Goal: Task Accomplishment & Management: Use online tool/utility

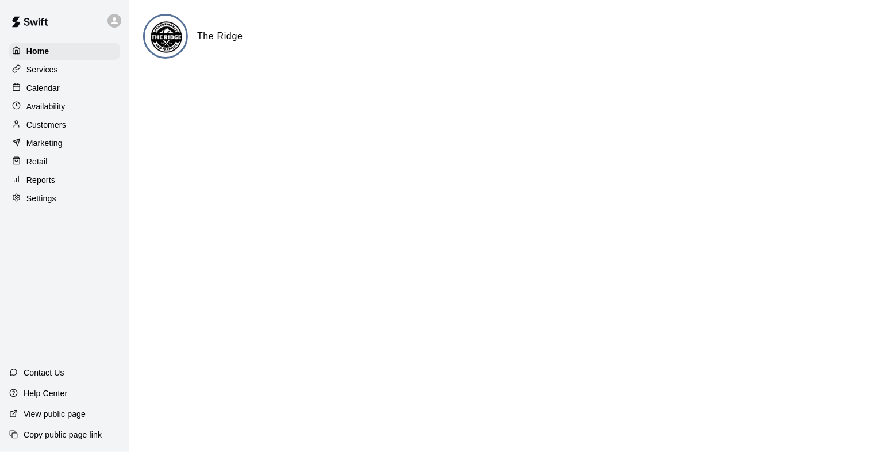
click at [43, 126] on p "Customers" at bounding box center [46, 124] width 40 height 11
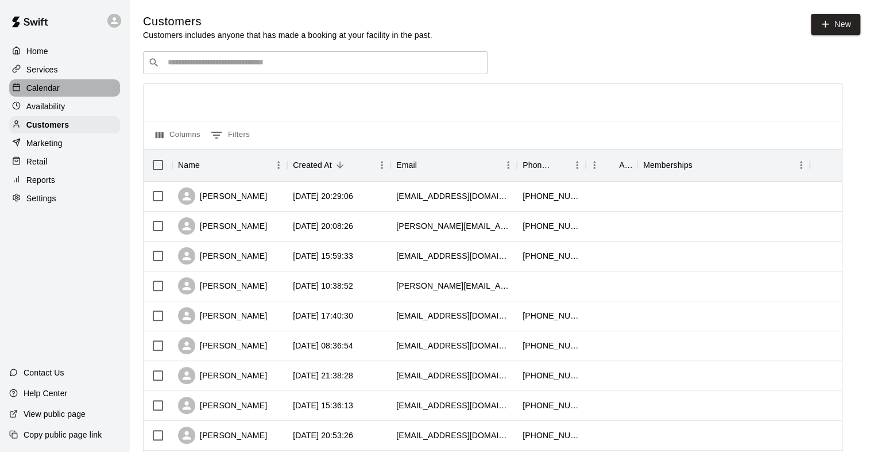
click at [52, 86] on p "Calendar" at bounding box center [42, 87] width 33 height 11
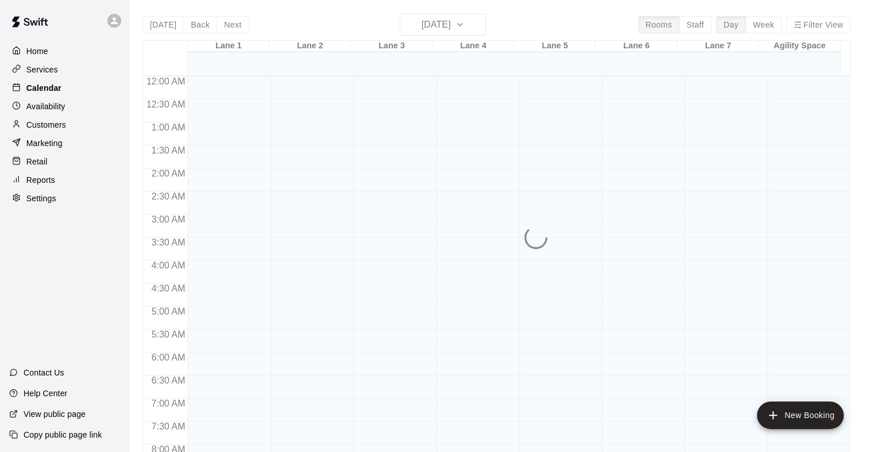
scroll to position [646, 0]
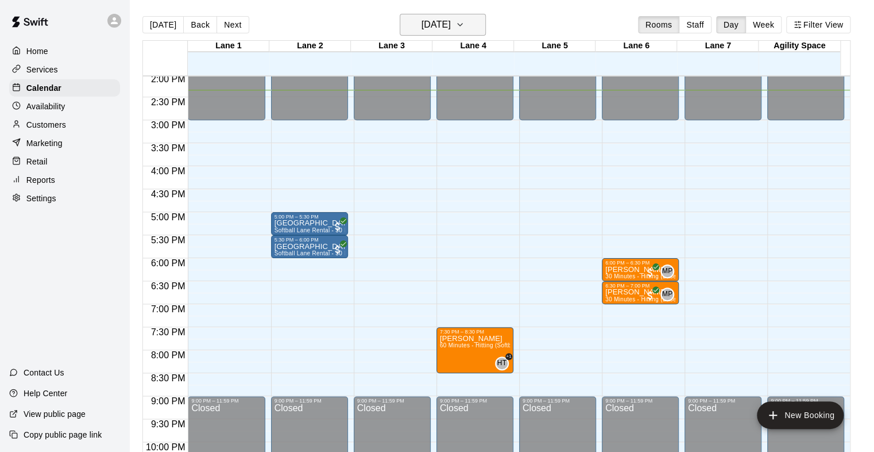
click at [465, 27] on icon "button" at bounding box center [460, 25] width 9 height 14
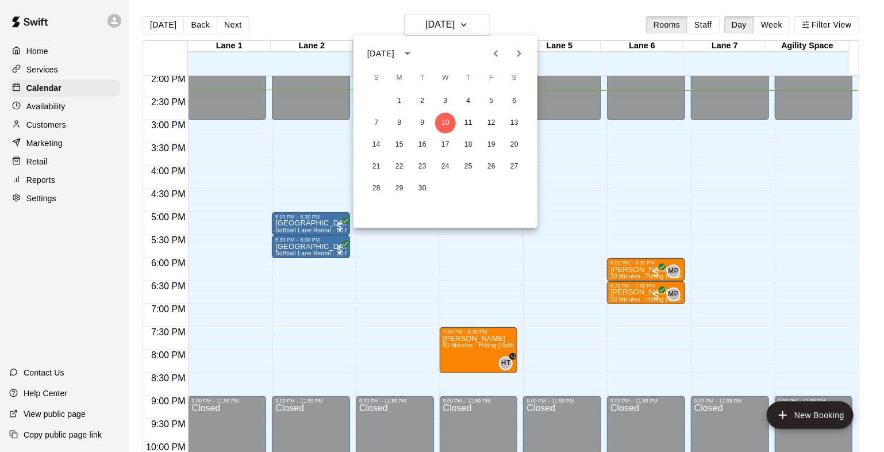
click at [520, 55] on icon "Next month" at bounding box center [519, 54] width 14 height 14
click at [519, 54] on icon "Next month" at bounding box center [519, 53] width 4 height 7
click at [59, 186] on div at bounding box center [442, 226] width 884 height 452
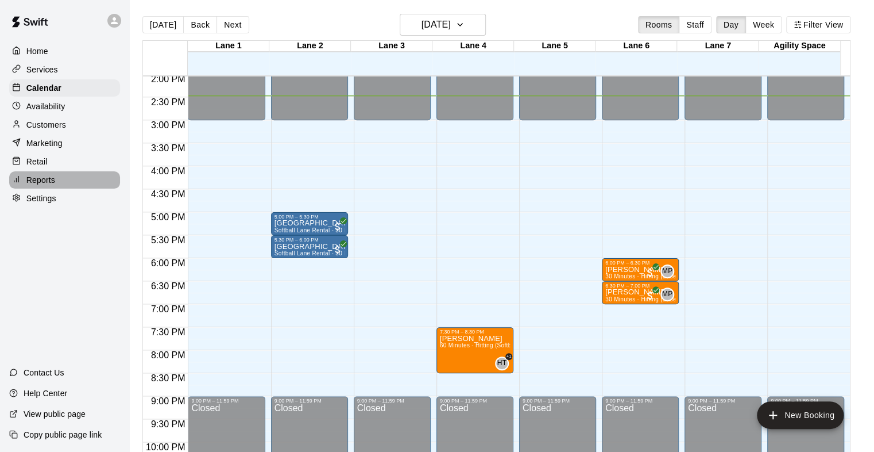
click at [60, 185] on div "Reports" at bounding box center [64, 179] width 111 height 17
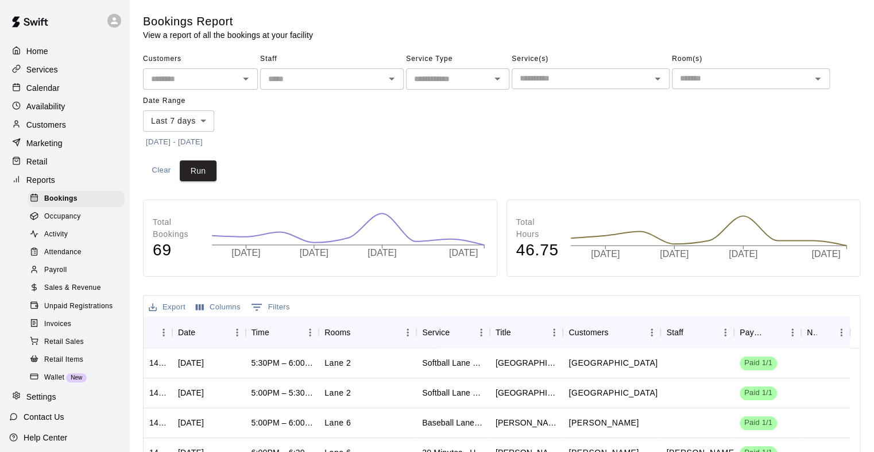
click at [70, 294] on span "Sales & Revenue" at bounding box center [72, 287] width 57 height 11
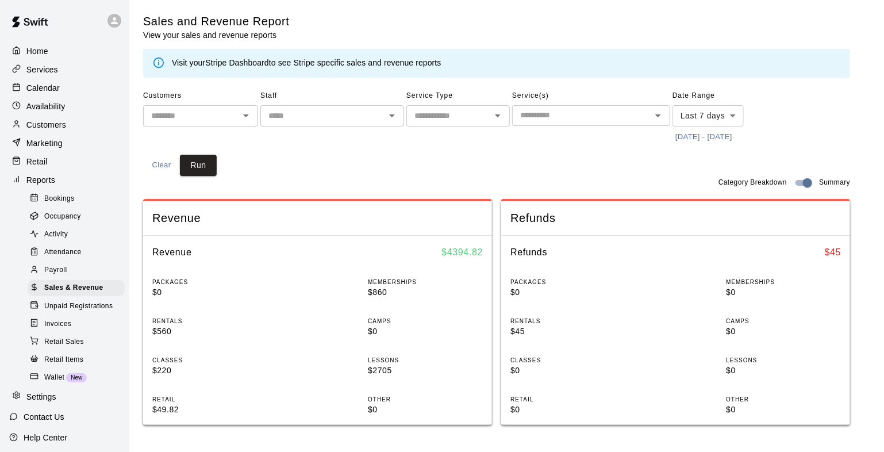
click at [705, 119] on body "Home Services Calendar Availability Customers Marketing Retail Reports Bookings…" at bounding box center [442, 429] width 884 height 859
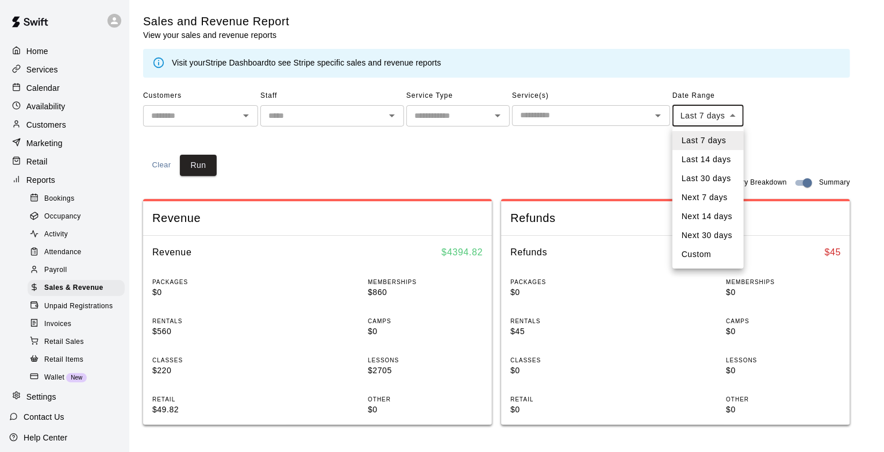
click at [694, 252] on li "Custom" at bounding box center [707, 254] width 71 height 19
type input "******"
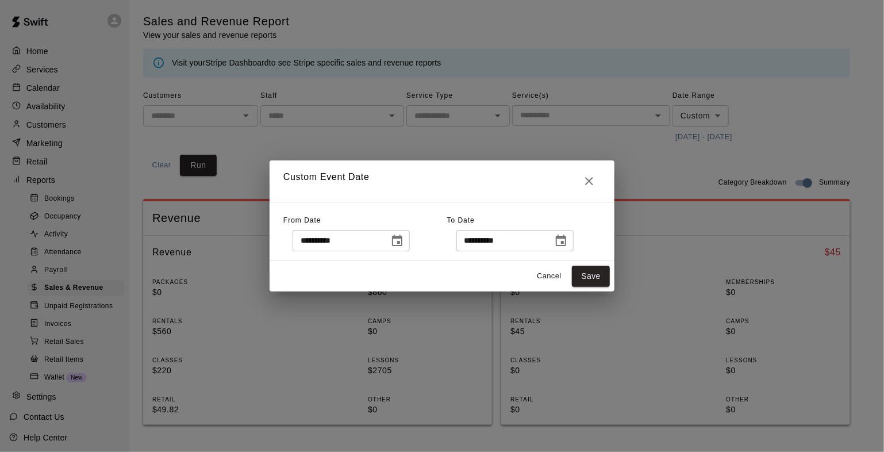
click at [402, 239] on icon "Choose date, selected date is Sep 3, 2025" at bounding box center [397, 239] width 10 height 11
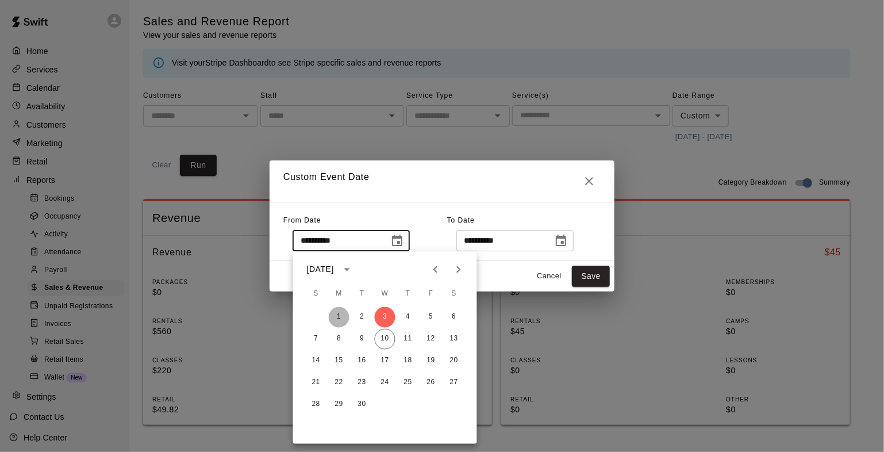
click at [339, 316] on button "1" at bounding box center [339, 317] width 21 height 21
type input "**********"
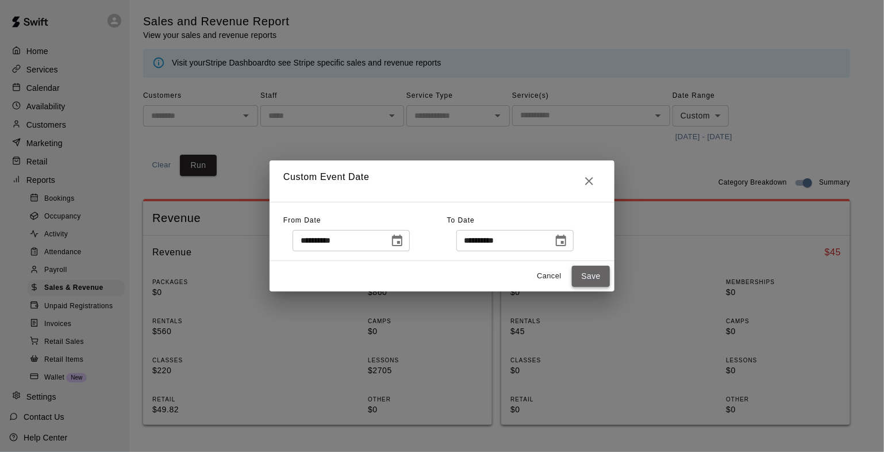
click at [594, 279] on button "Save" at bounding box center [591, 275] width 38 height 21
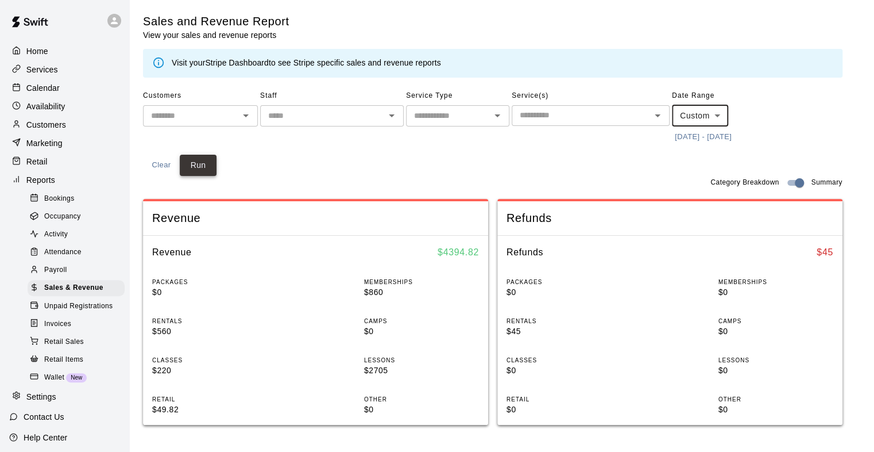
click at [204, 167] on button "Run" at bounding box center [198, 165] width 37 height 21
click at [48, 94] on p "Calendar" at bounding box center [42, 87] width 33 height 11
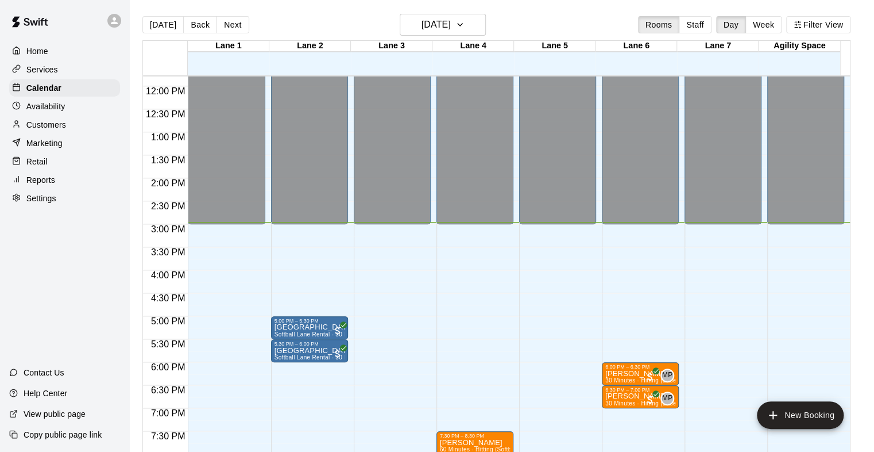
scroll to position [599, 0]
